Goal: Understand site structure: Grasp the organization and layout of the website

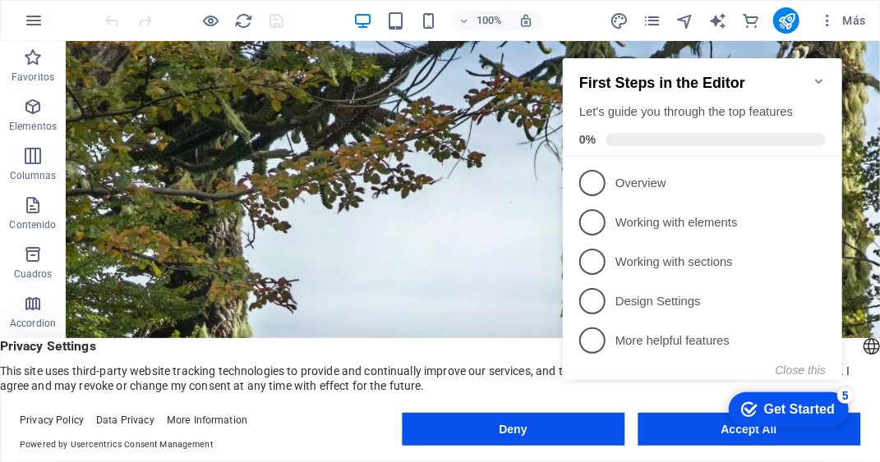
click at [761, 434] on appcues-checklist "Contextual help checklist present on screen" at bounding box center [705, 236] width 299 height 402
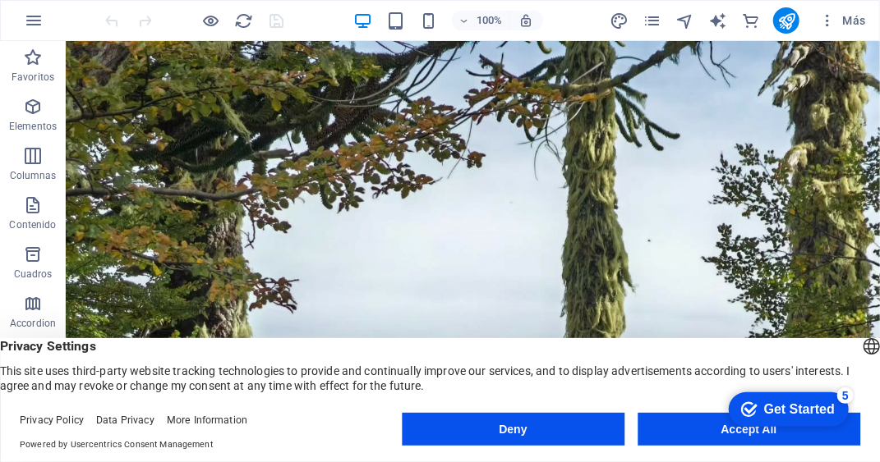
click div "checkmark Get Started 5 First Steps in the Editor Let's guide you through the t…"
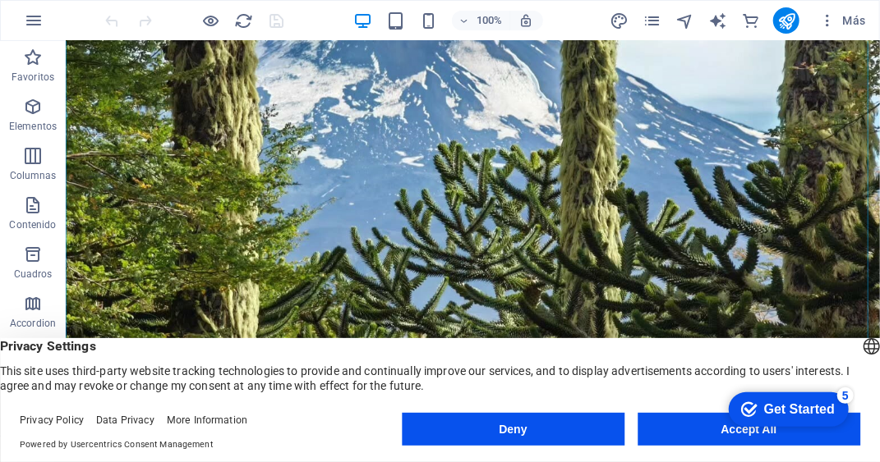
scroll to position [410, 0]
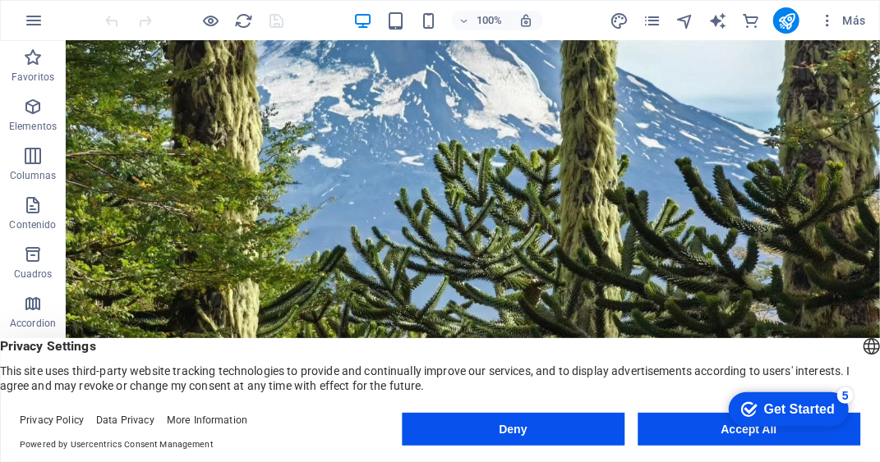
click div "checkmark Get Started 5 First Steps in the Editor Let's guide you through the t…"
click at [774, 406] on div "Get Started" at bounding box center [798, 409] width 71 height 15
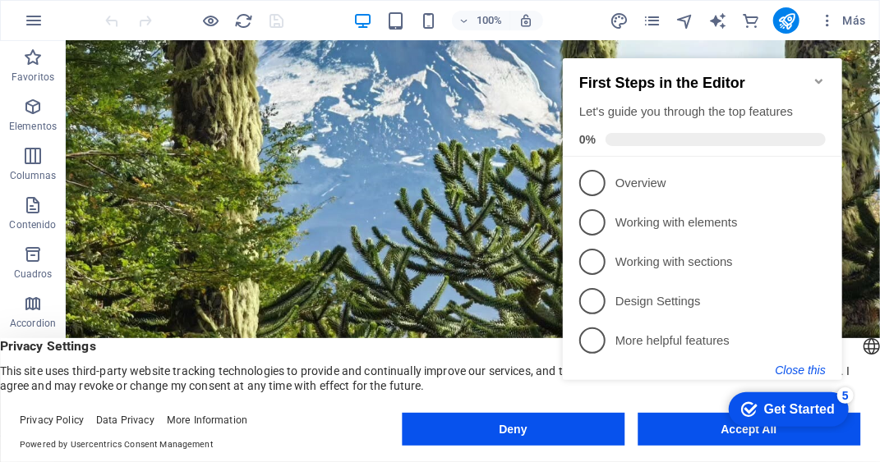
click at [794, 365] on button "Close this" at bounding box center [799, 369] width 50 height 13
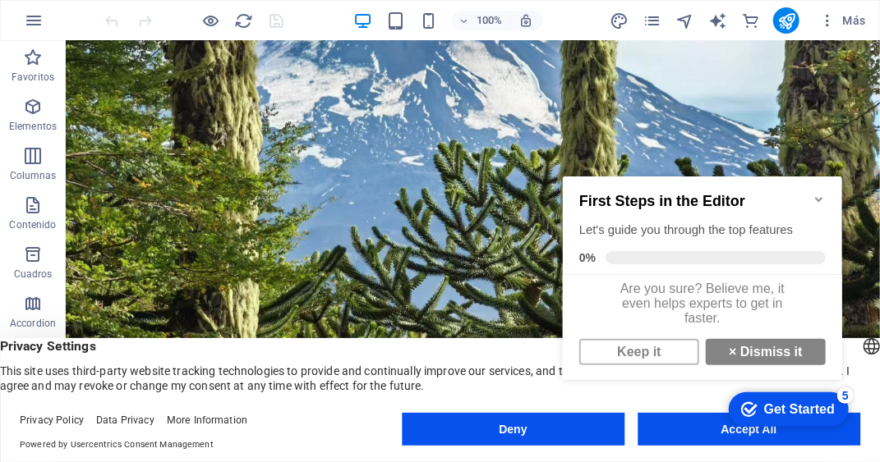
scroll to position [11, 0]
click at [612, 342] on link "Keep it" at bounding box center [638, 351] width 120 height 26
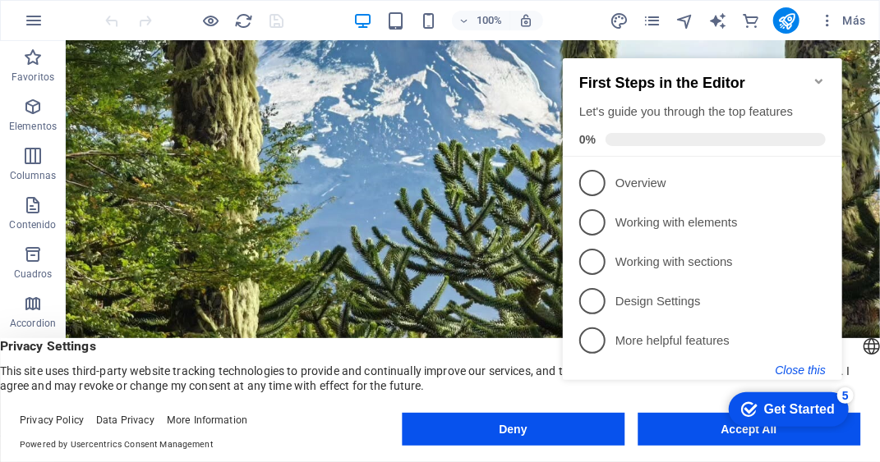
click at [822, 365] on button "Close this" at bounding box center [799, 369] width 50 height 13
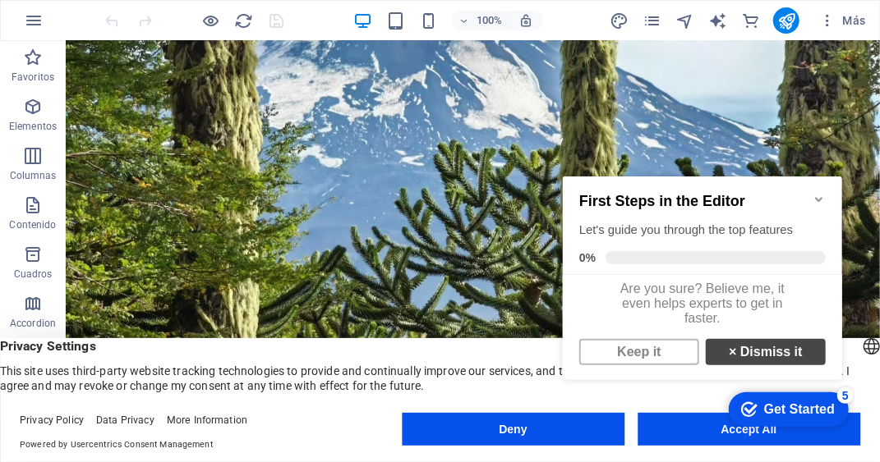
click at [753, 360] on link "× Dismiss it" at bounding box center [765, 351] width 120 height 26
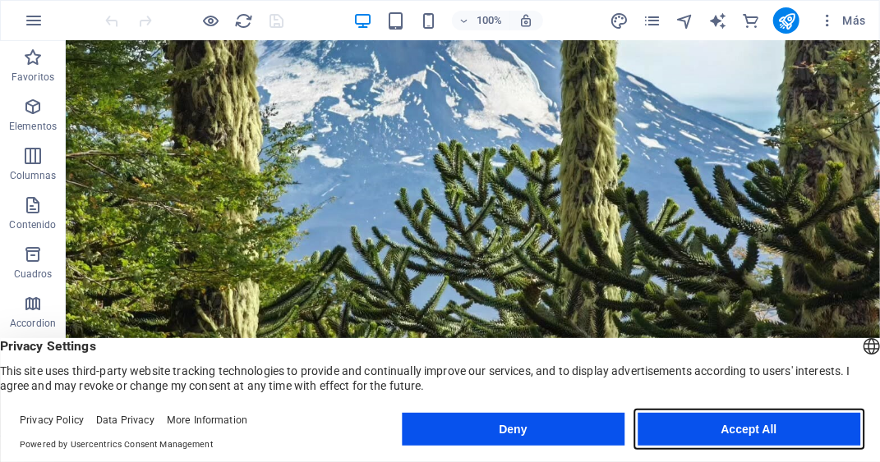
click at [746, 420] on button "Accept All" at bounding box center [748, 429] width 223 height 33
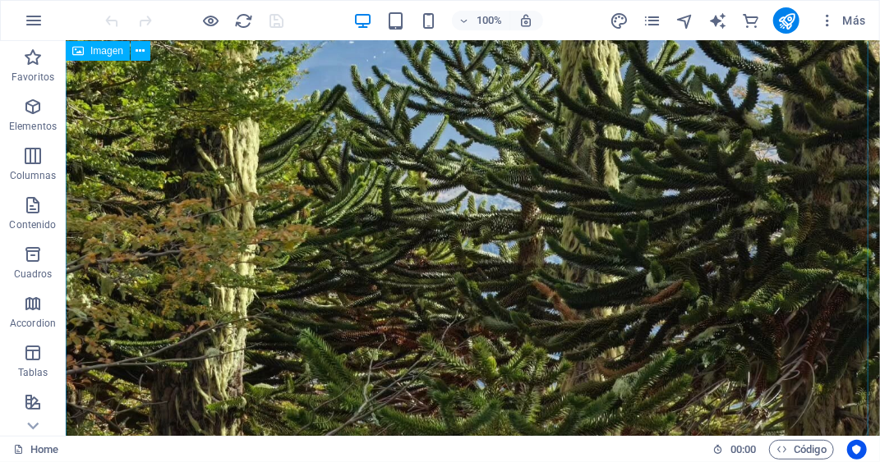
scroll to position [608, 0]
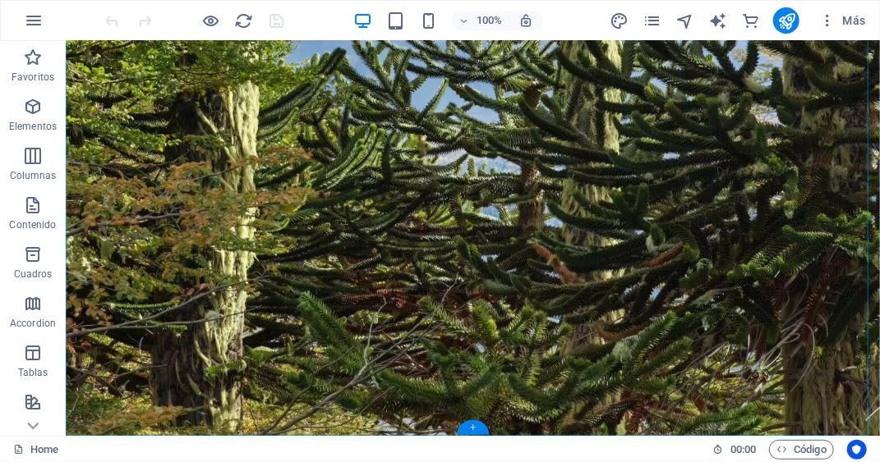
click at [482, 427] on div "+" at bounding box center [473, 427] width 32 height 15
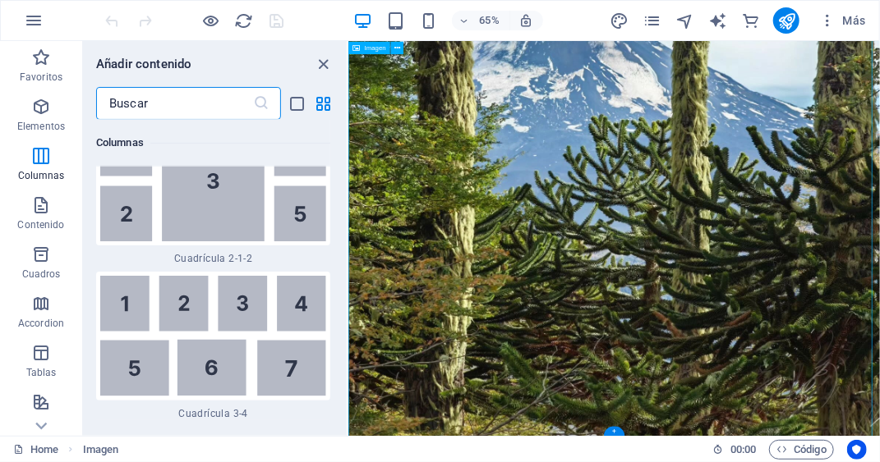
scroll to position [5334, 0]
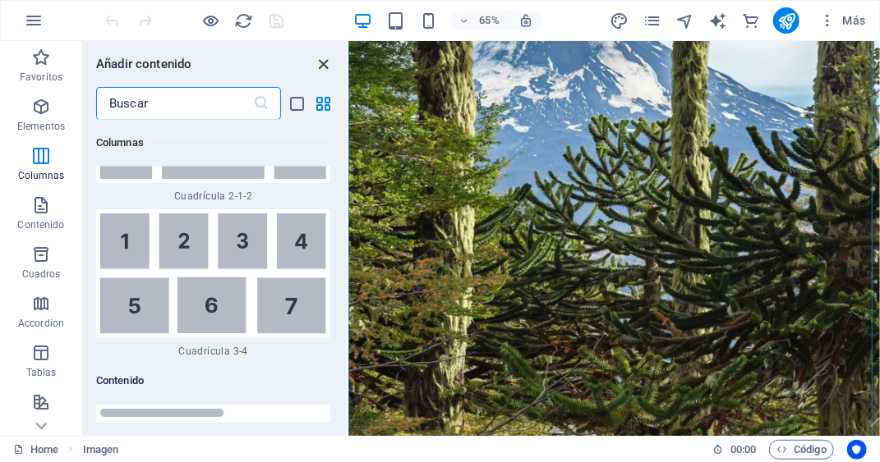
click at [328, 59] on icon "close panel" at bounding box center [324, 64] width 19 height 19
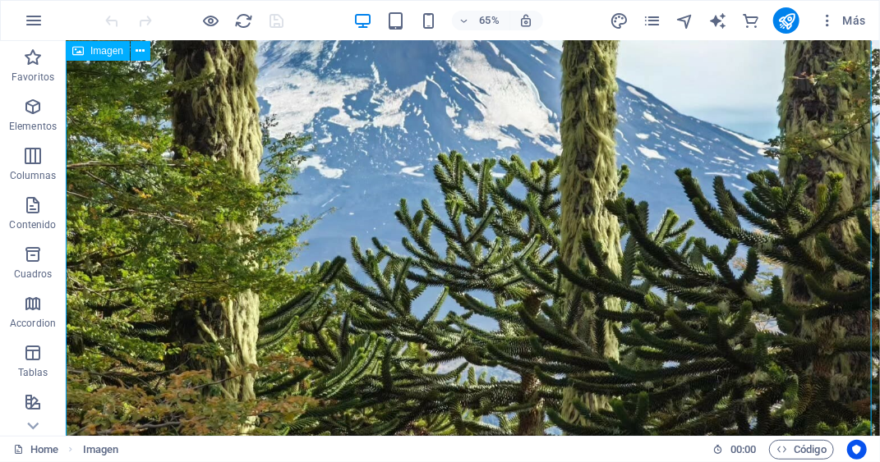
scroll to position [608, 0]
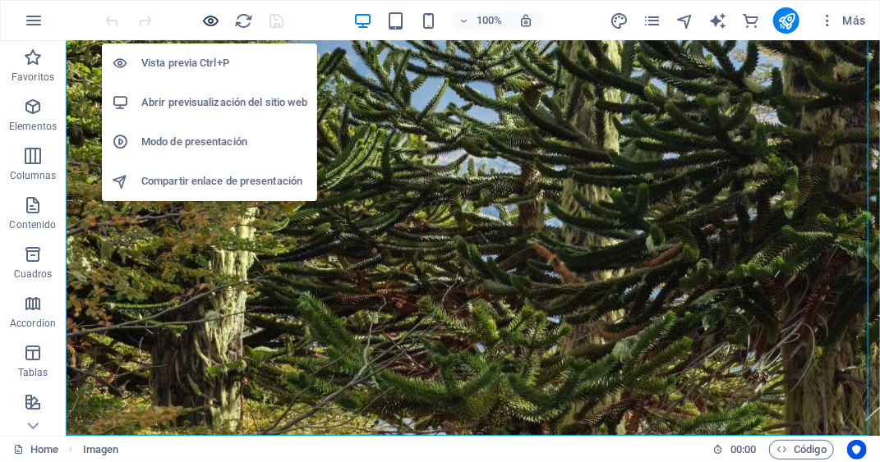
click at [210, 24] on icon "button" at bounding box center [211, 20] width 19 height 19
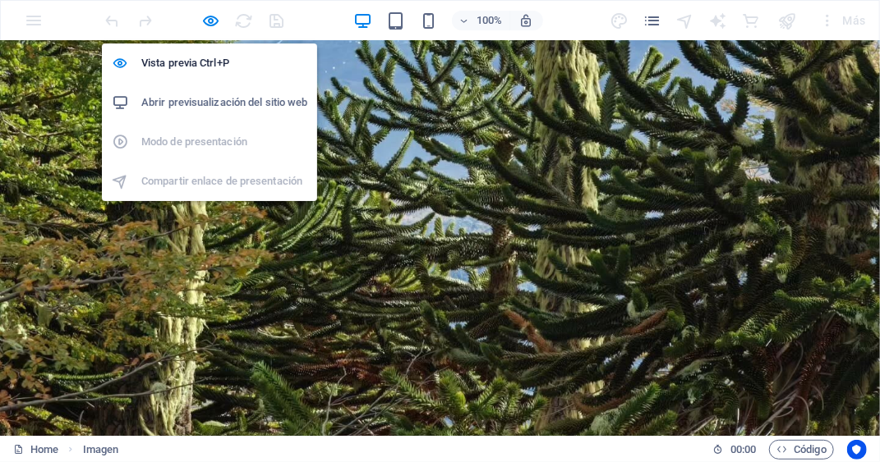
click at [215, 106] on h6 "Abrir previsualización del sitio web" at bounding box center [224, 103] width 166 height 20
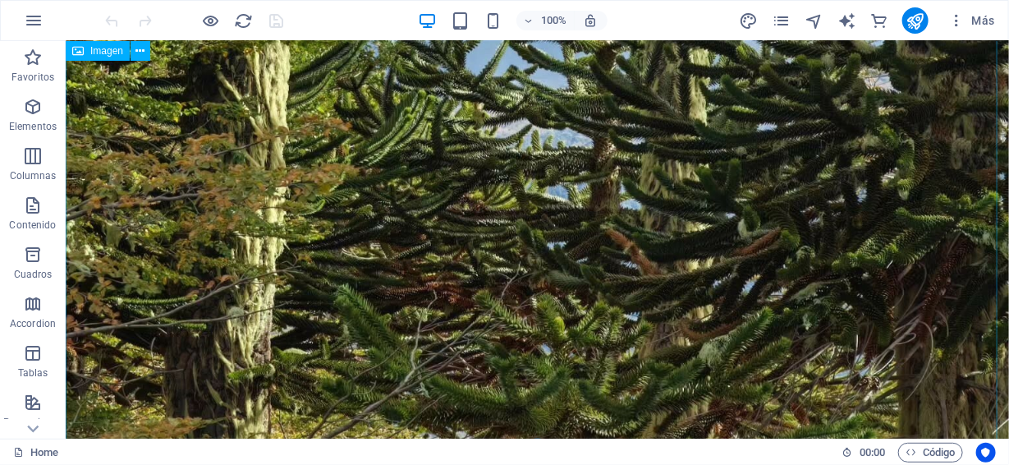
scroll to position [767, 0]
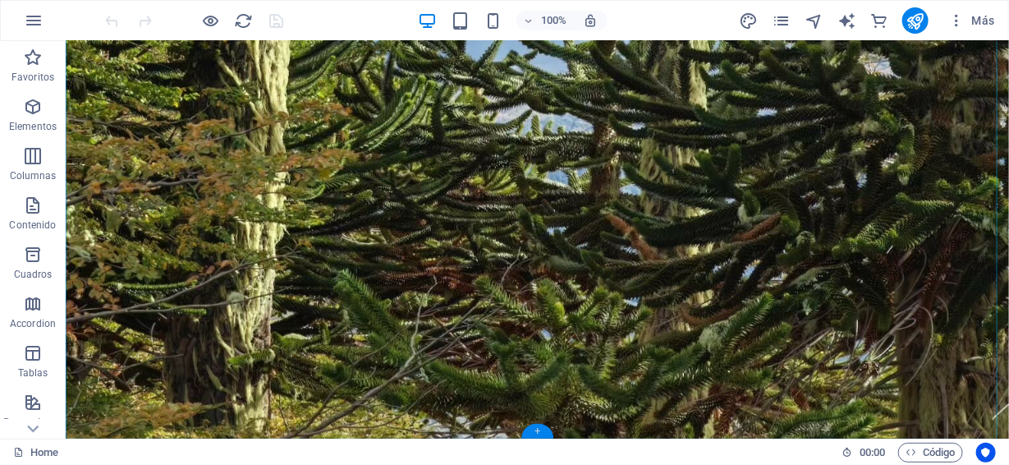
click at [538, 430] on div "+" at bounding box center [537, 431] width 32 height 15
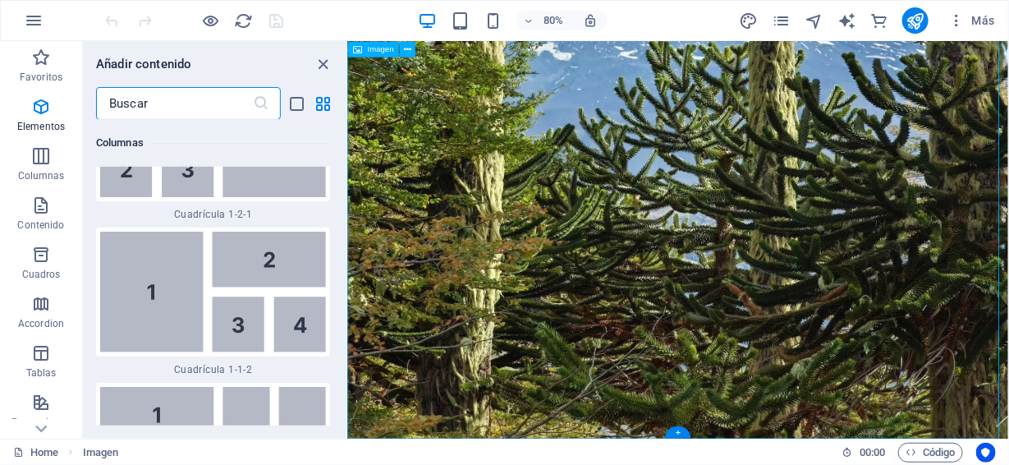
scroll to position [5216, 0]
